Goal: Task Accomplishment & Management: Use online tool/utility

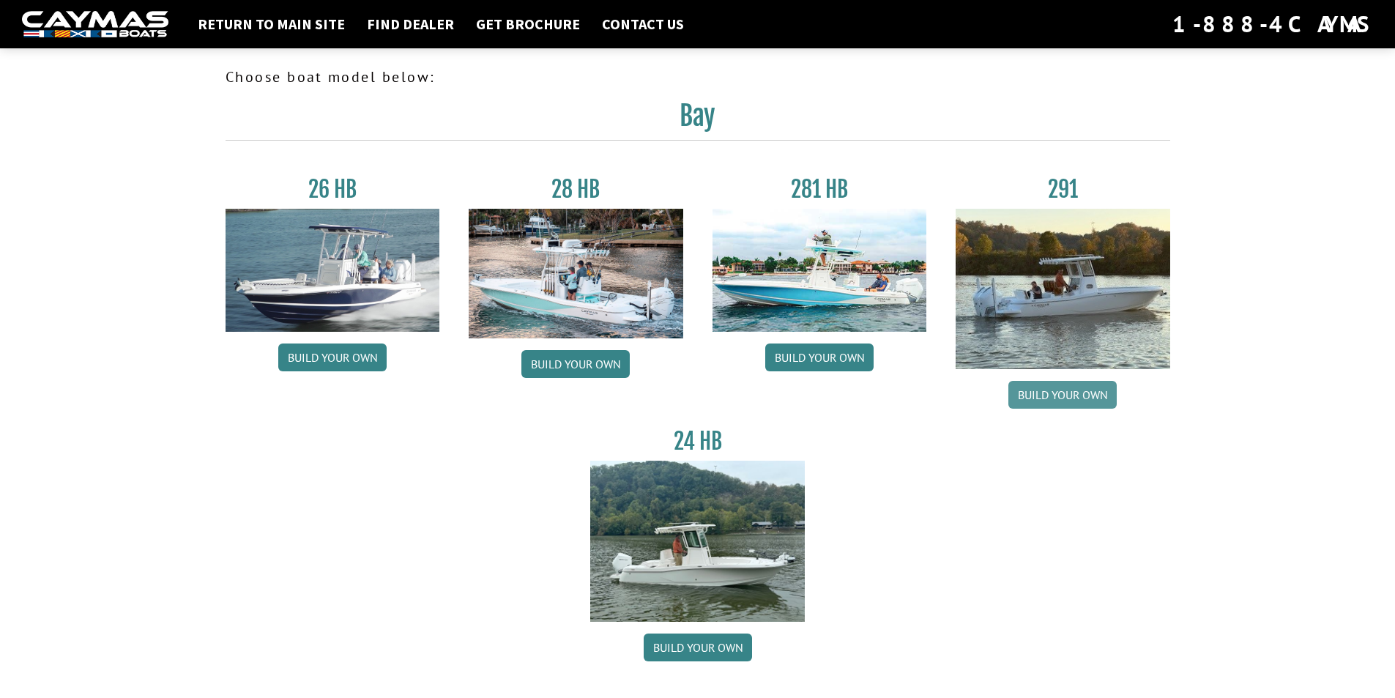
click at [1073, 403] on link "Build your own" at bounding box center [1062, 395] width 108 height 28
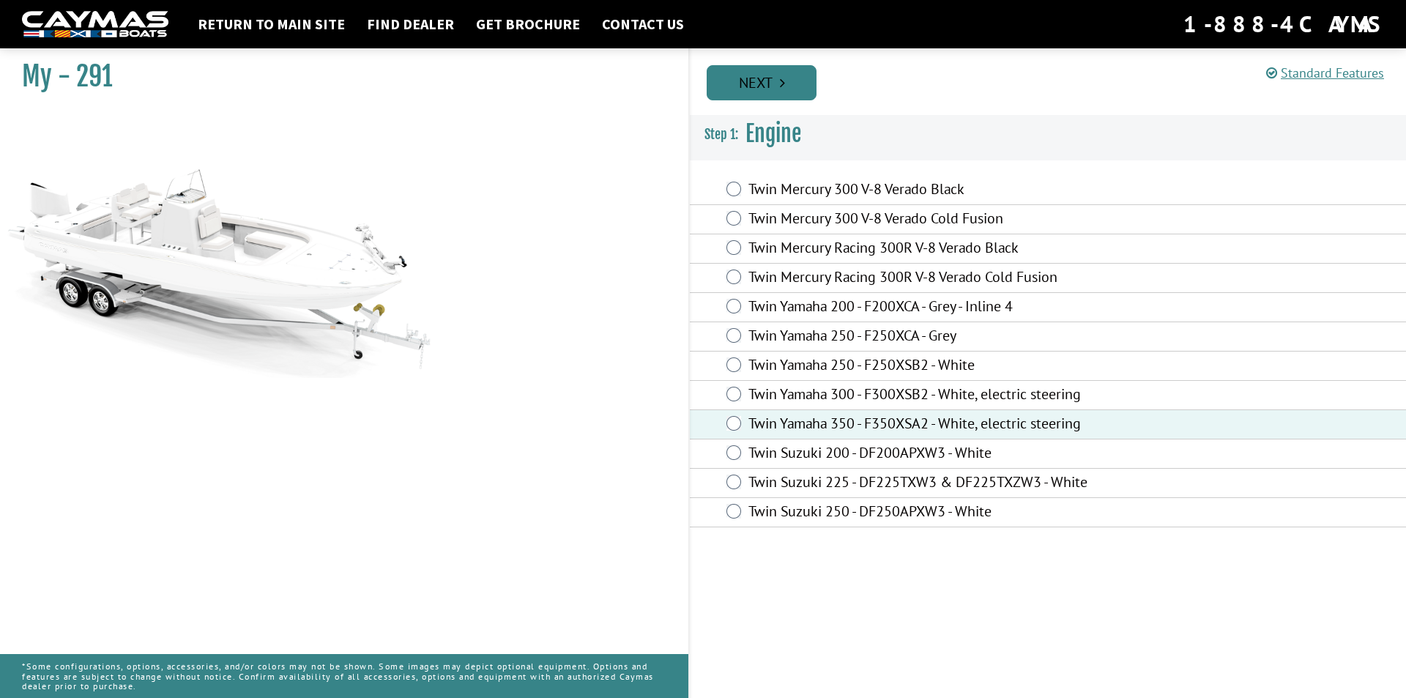
click at [765, 91] on link "Next" at bounding box center [762, 82] width 110 height 35
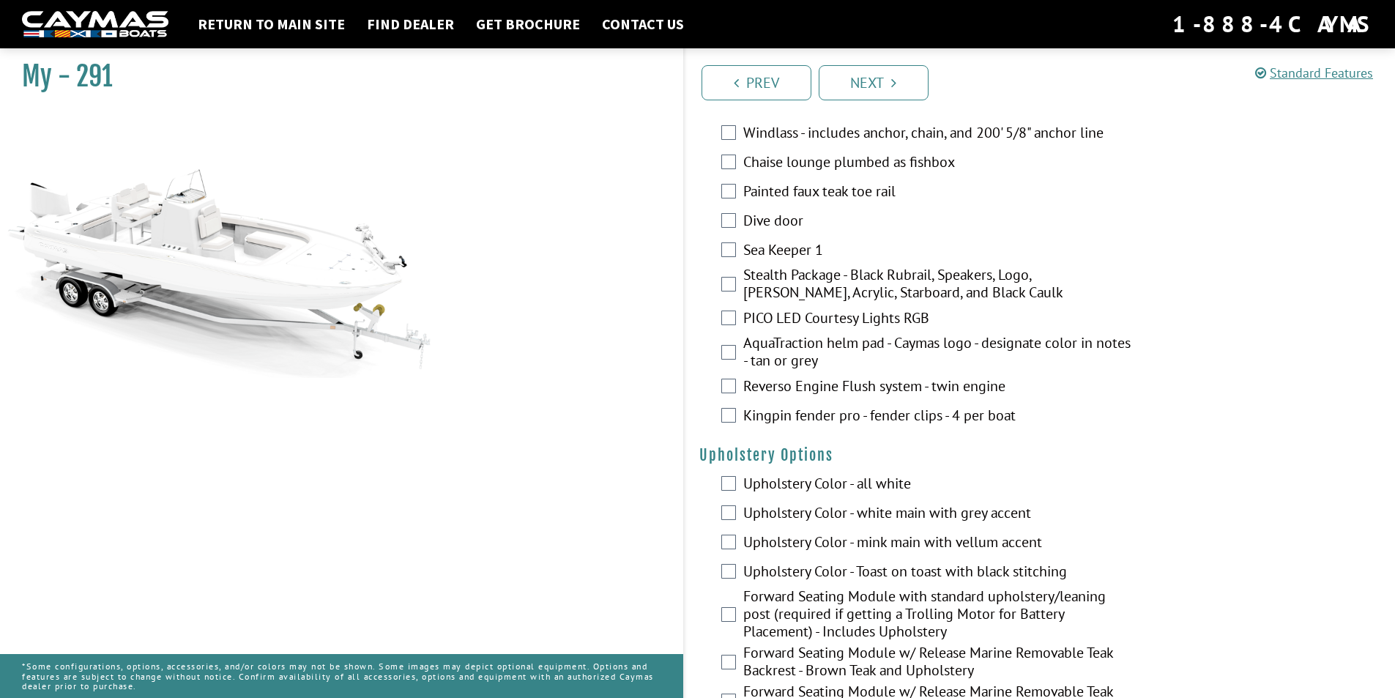
scroll to position [2546, 0]
